Goal: Information Seeking & Learning: Check status

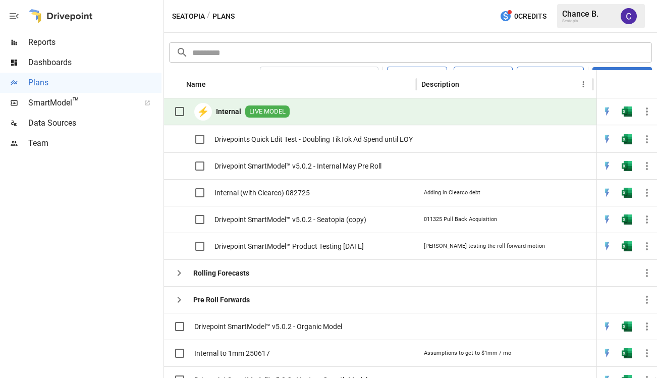
scroll to position [384, 0]
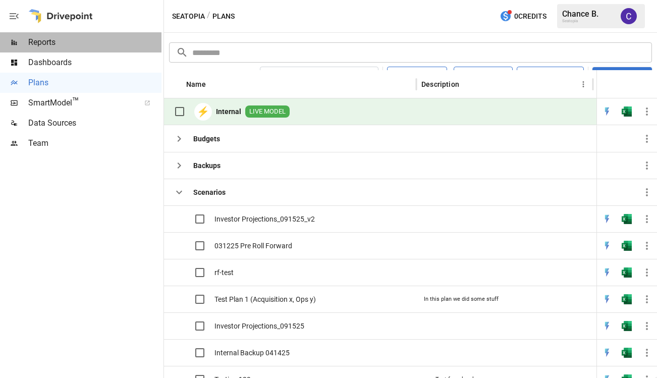
click at [44, 41] on span "Reports" at bounding box center [94, 42] width 133 height 12
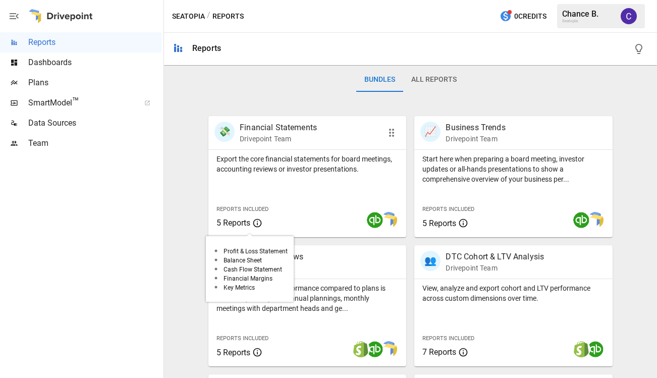
click at [236, 223] on span "5 Reports" at bounding box center [233, 223] width 34 height 10
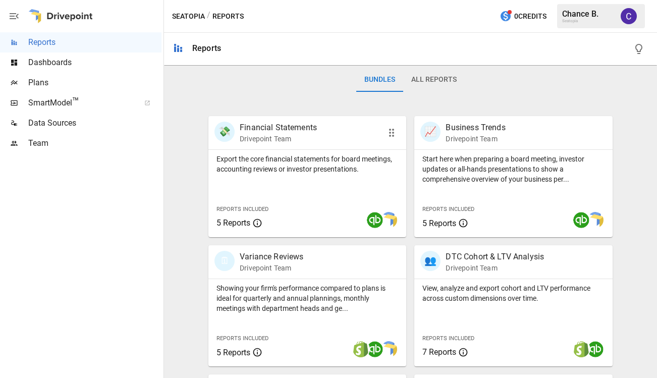
click at [281, 135] on p "Drivepoint Team" at bounding box center [278, 139] width 77 height 10
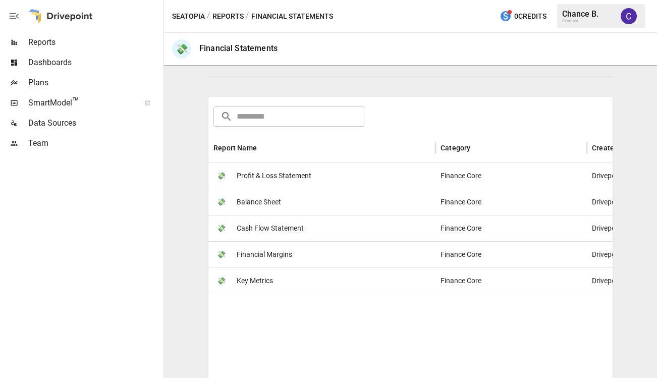
click at [264, 174] on span "Profit & Loss Statement" at bounding box center [274, 176] width 75 height 26
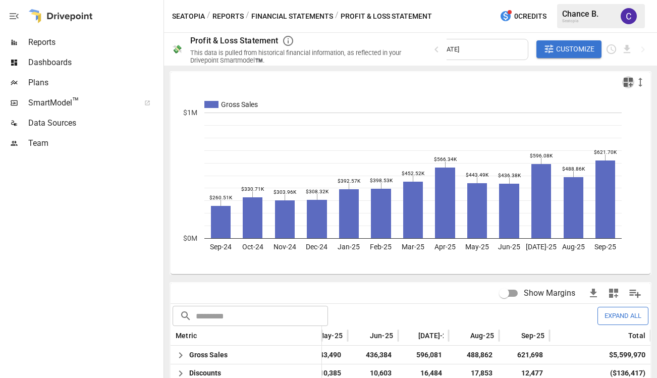
click at [630, 86] on icon "button" at bounding box center [627, 82] width 9 height 9
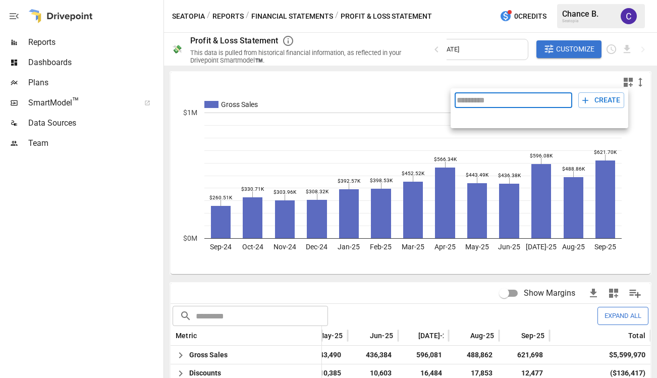
click at [415, 95] on div at bounding box center [328, 189] width 657 height 378
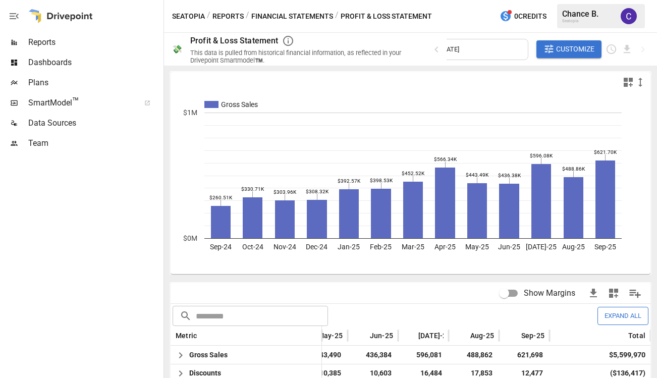
click at [540, 155] on rect "A chart." at bounding box center [541, 155] width 22 height 5
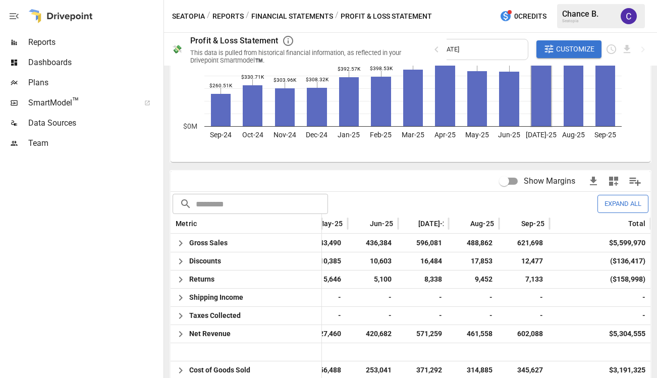
scroll to position [170, 0]
